Goal: Information Seeking & Learning: Learn about a topic

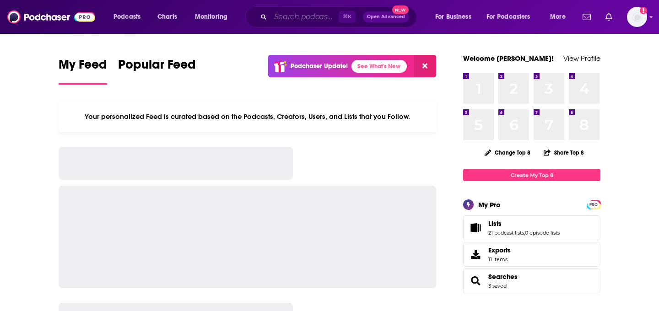
click at [323, 16] on input "Search podcasts, credits, & more..." at bounding box center [305, 17] width 68 height 15
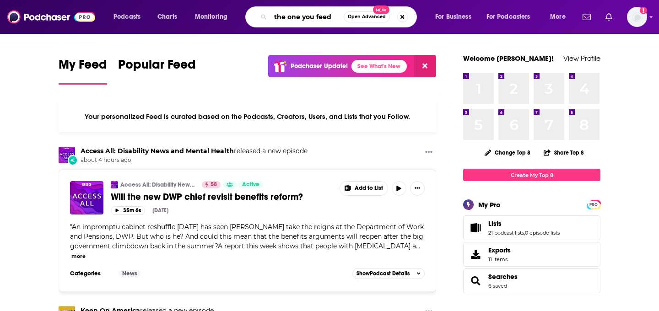
type input "the one you feed"
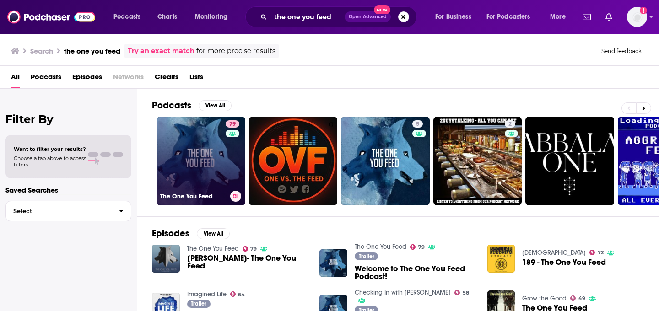
click at [212, 159] on link "79 The One You Feed" at bounding box center [201, 161] width 89 height 89
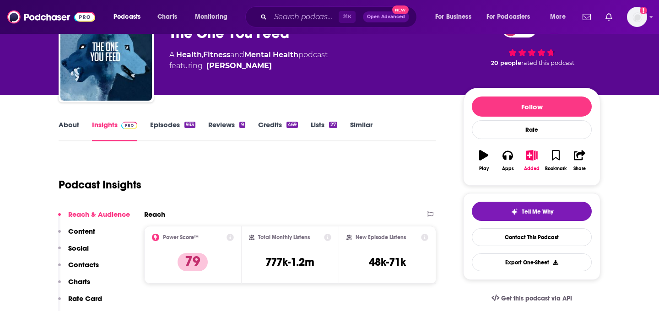
scroll to position [49, 0]
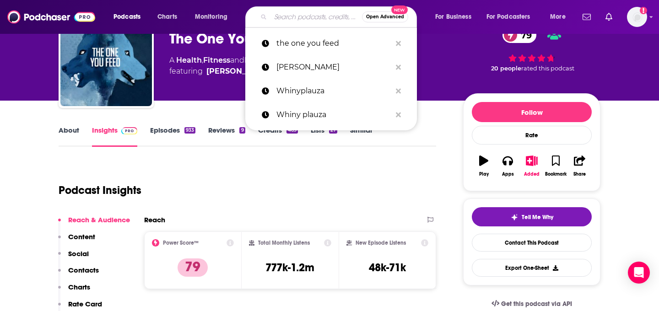
click at [273, 19] on input "Search podcasts, credits, & more..." at bounding box center [317, 17] width 92 height 15
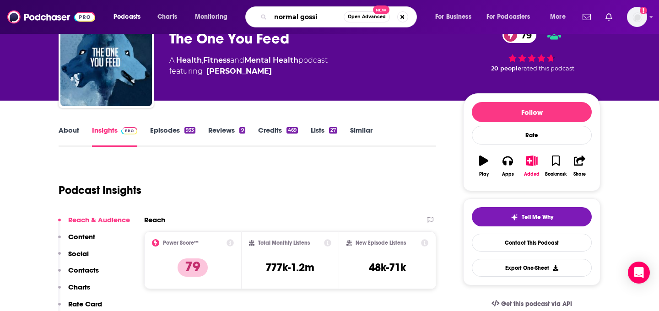
type input "normal gossip"
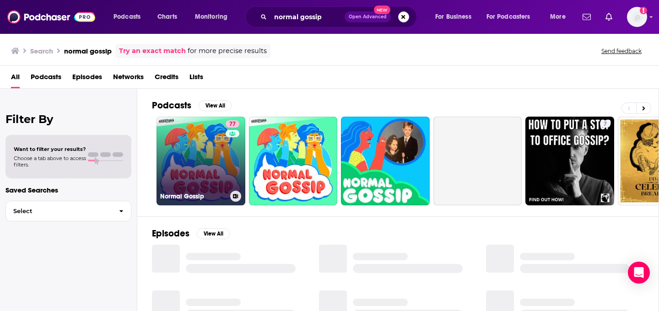
click at [227, 181] on div "77" at bounding box center [234, 155] width 16 height 70
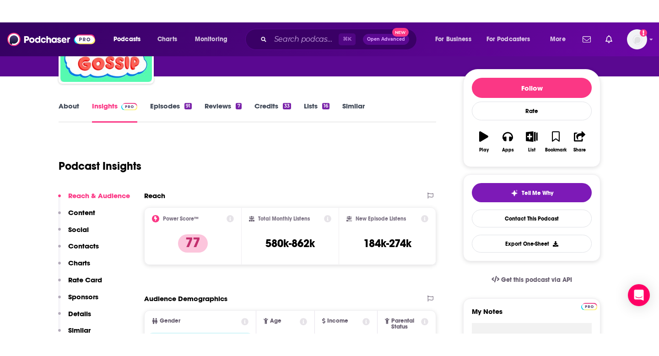
scroll to position [79, 0]
